Goal: Information Seeking & Learning: Learn about a topic

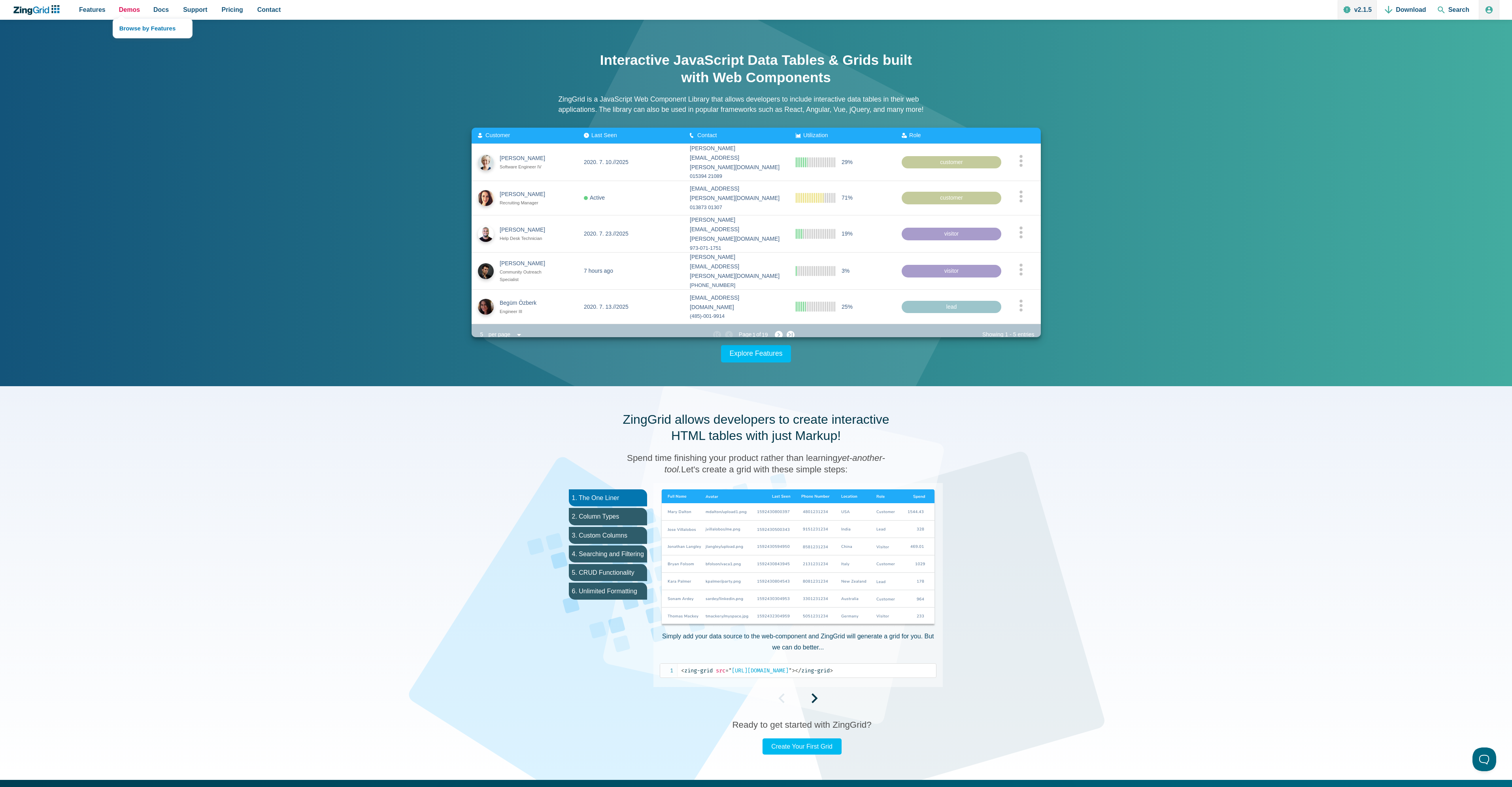
click at [127, 15] on span "Demos" at bounding box center [130, 9] width 21 height 11
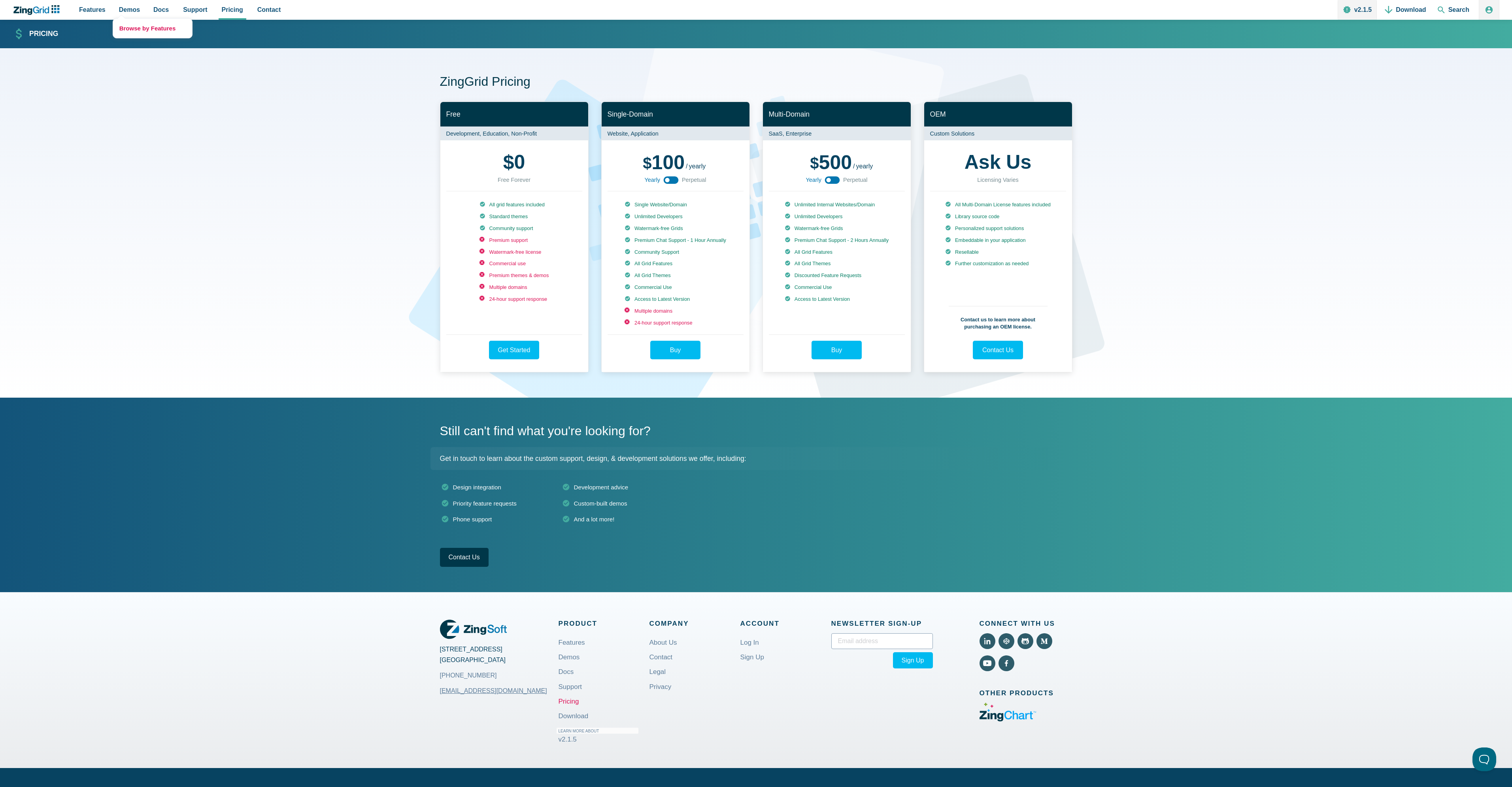
click at [132, 31] on link "Browse by Features" at bounding box center [153, 28] width 79 height 19
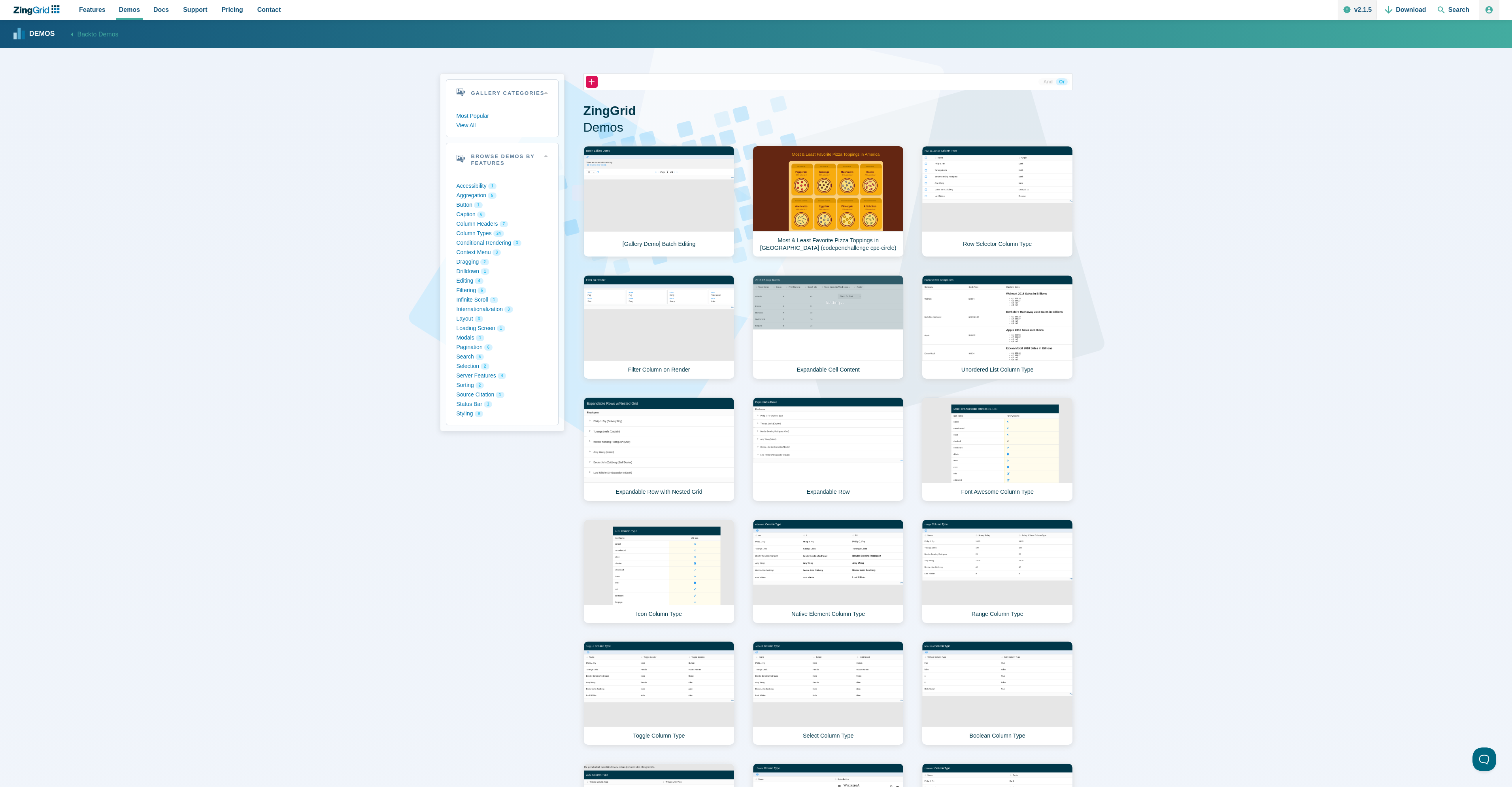
click at [686, 427] on link "Expandable Row with Nested Grid" at bounding box center [659, 449] width 151 height 104
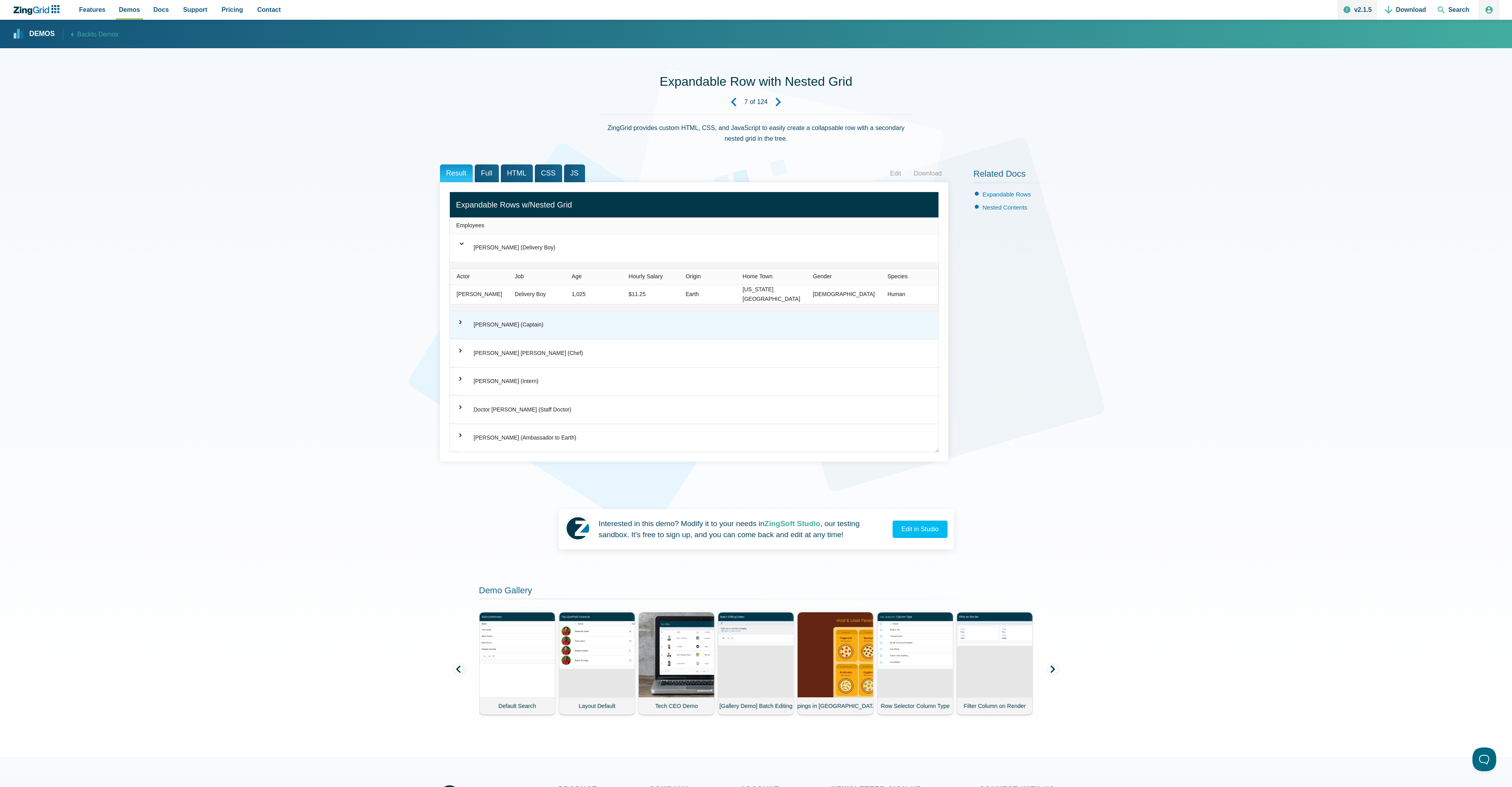
click at [482, 325] on div "[PERSON_NAME] (Captain)" at bounding box center [508, 325] width 70 height 9
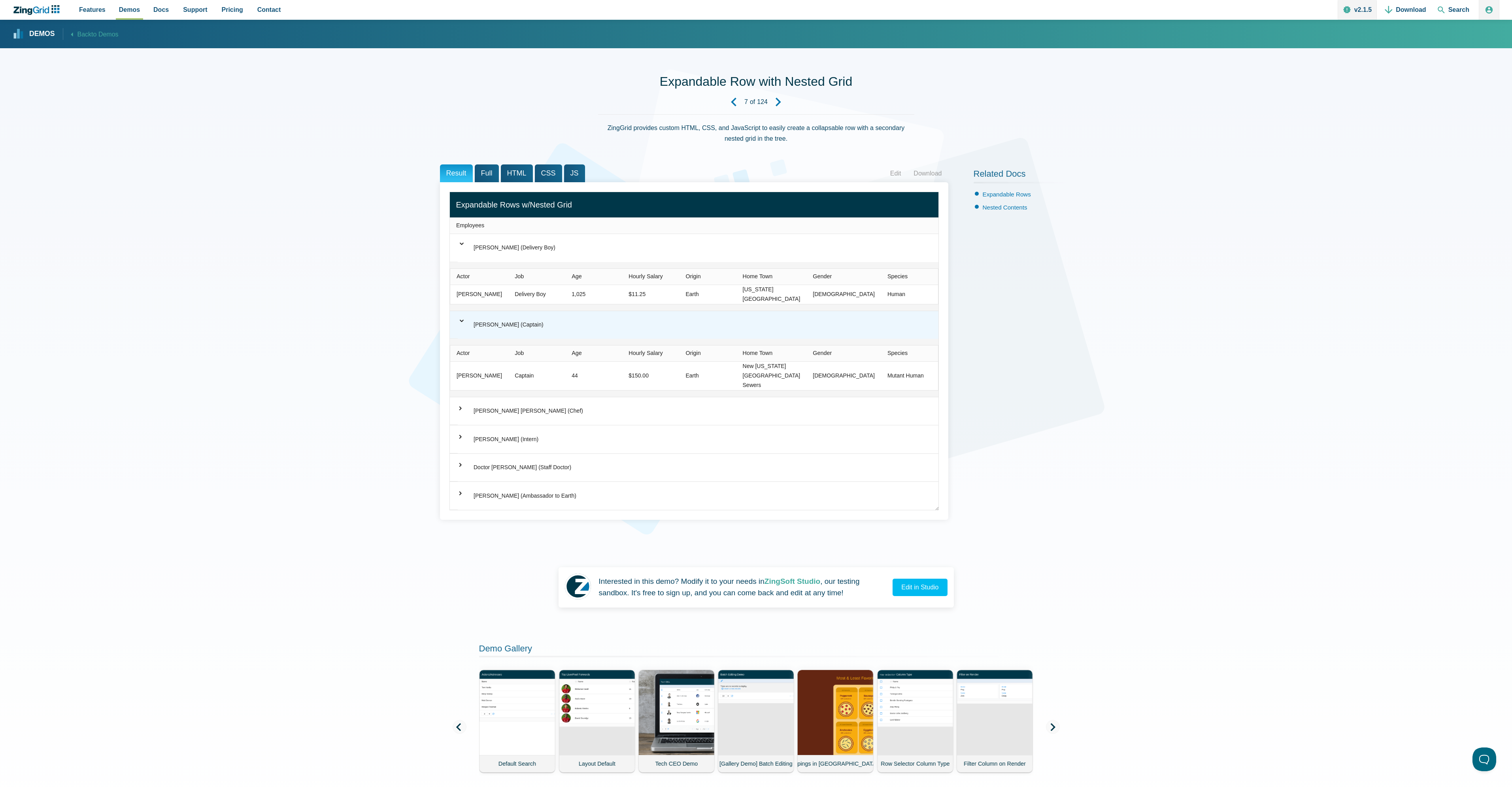
click at [522, 397] on div "⌃ Bender Bending Rodriguez (Chef)" at bounding box center [694, 411] width 488 height 28
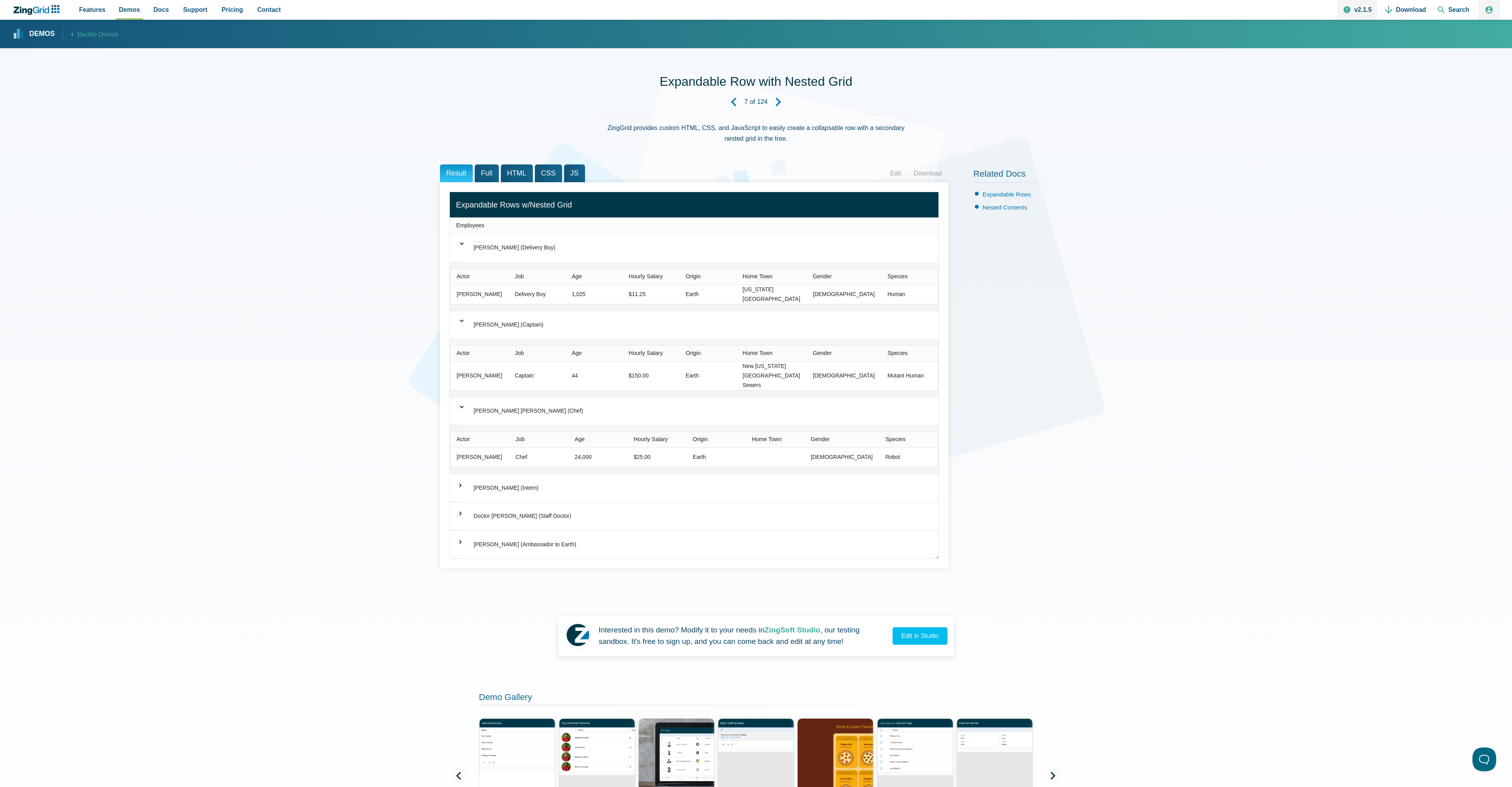
click at [774, 103] on icon "Next Demo" at bounding box center [778, 102] width 9 height 9
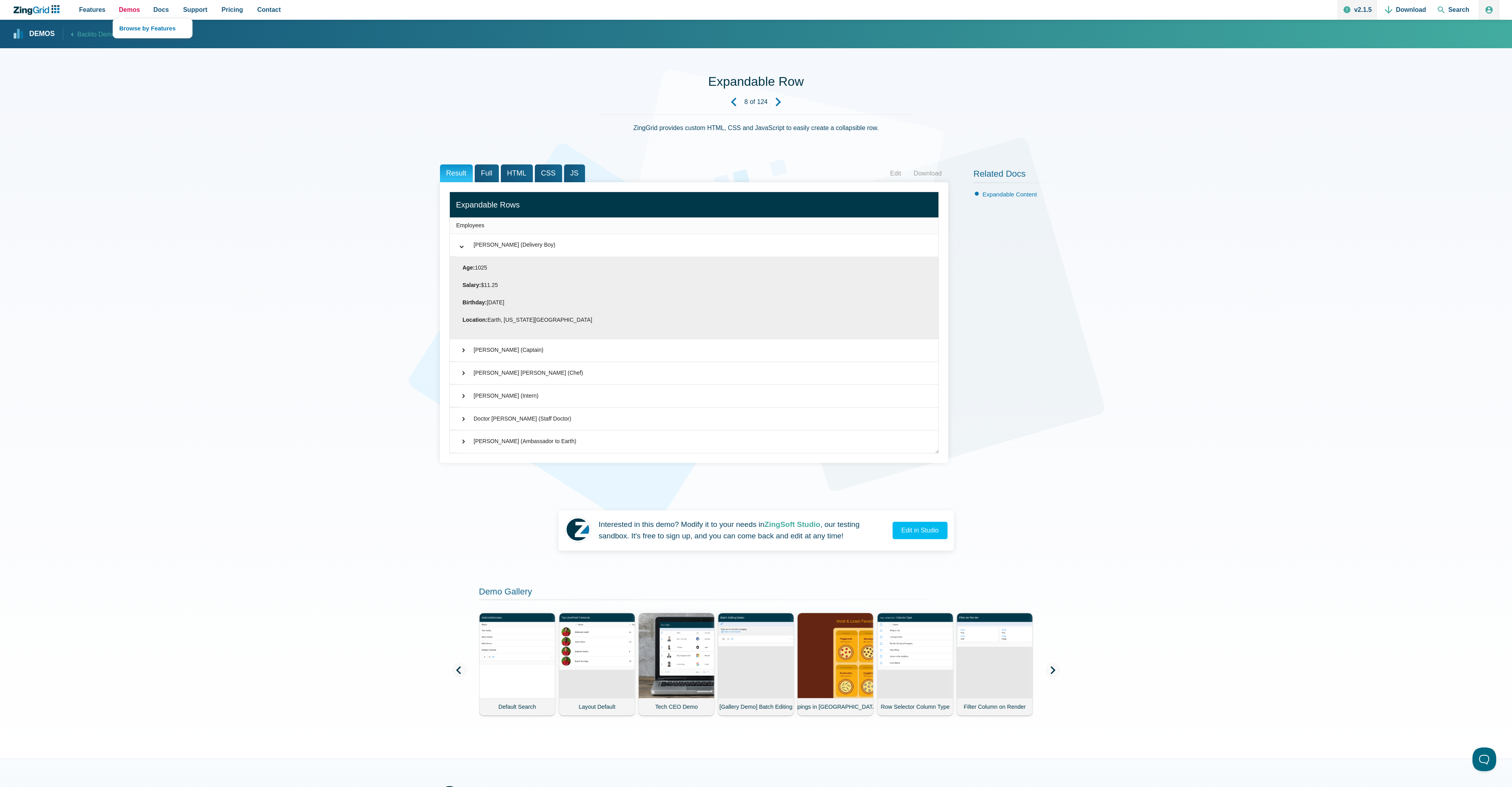
click at [127, 9] on span "Demos" at bounding box center [130, 9] width 21 height 11
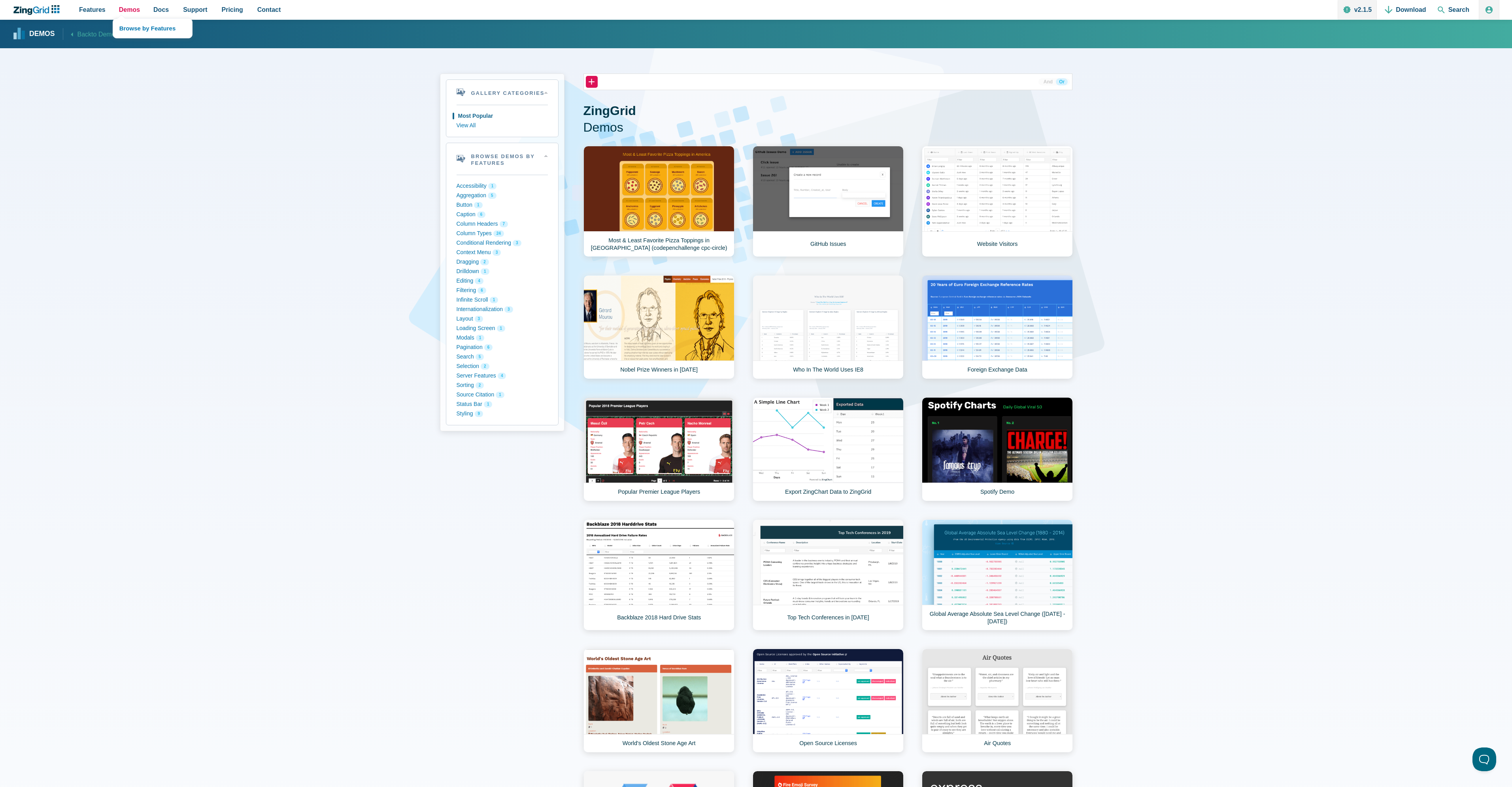
click at [127, 9] on span "Demos" at bounding box center [130, 9] width 21 height 11
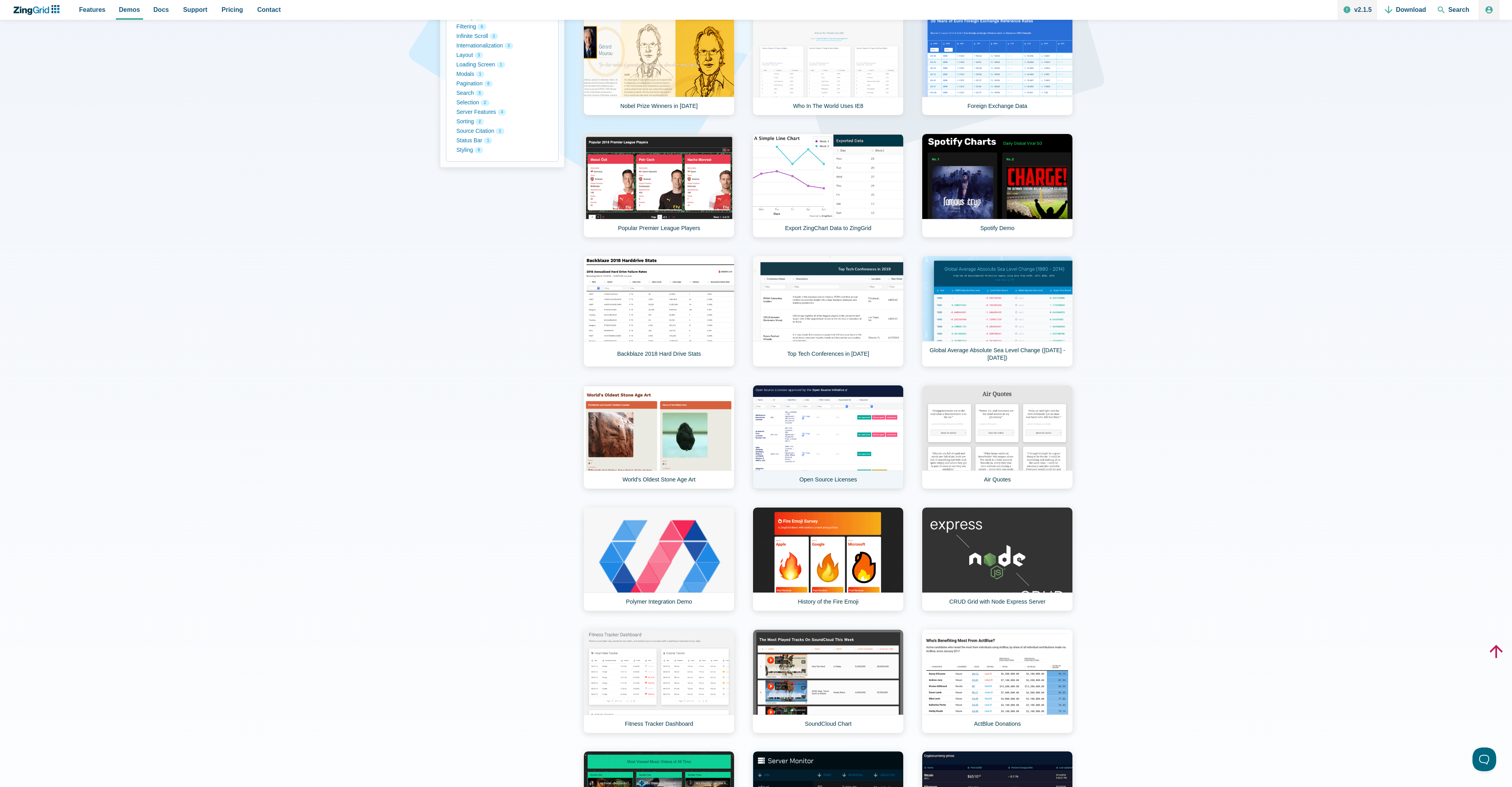
click at [835, 429] on link "Open Source Licenses" at bounding box center [828, 437] width 151 height 104
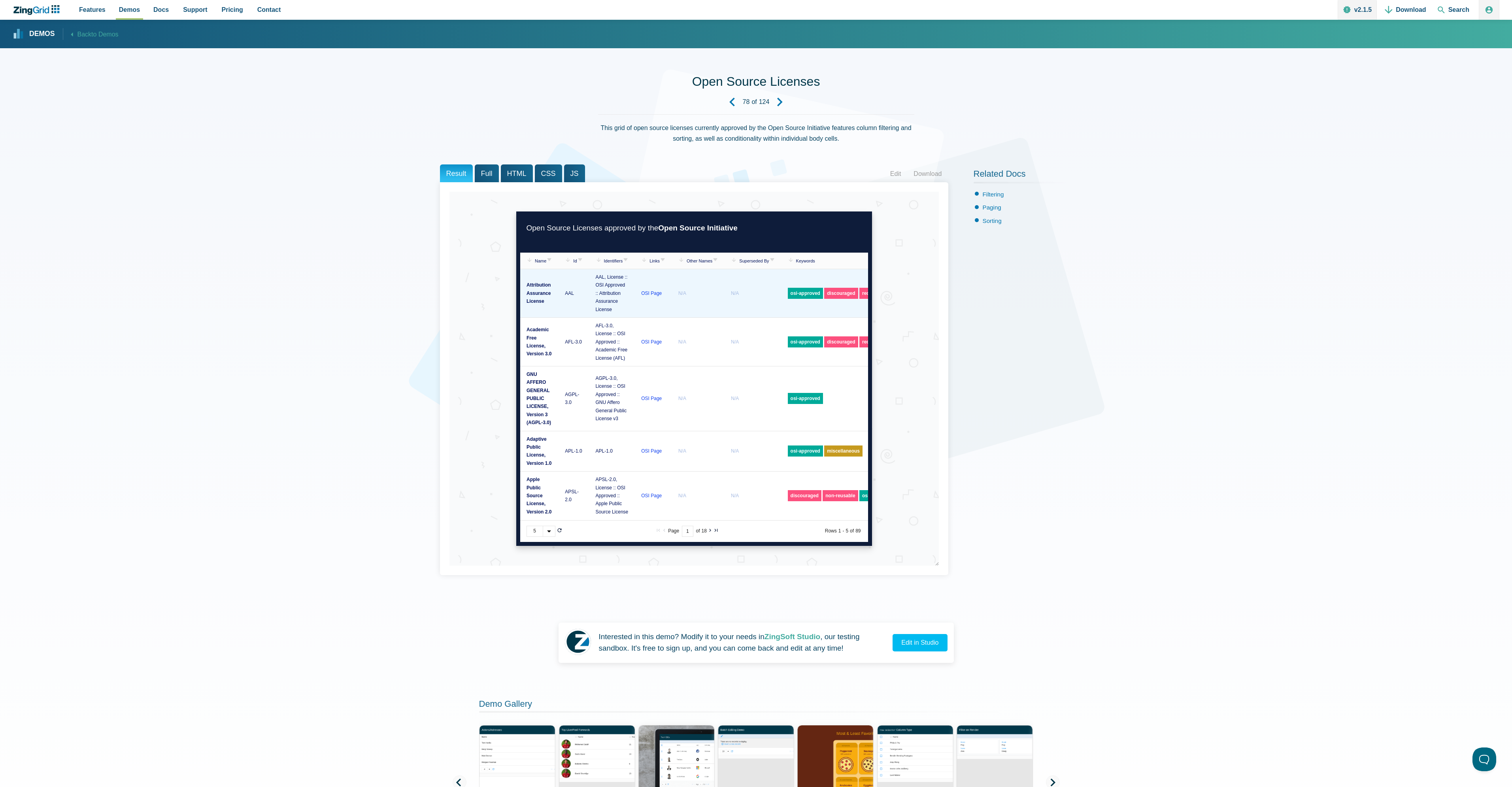
click at [686, 293] on span "N/A" at bounding box center [681, 293] width 8 height 5
click at [804, 302] on zg-cell "osi-approved discouraged redundant" at bounding box center [842, 293] width 121 height 48
click at [818, 296] on link "osi-approved" at bounding box center [805, 293] width 35 height 11
